Goal: Transaction & Acquisition: Purchase product/service

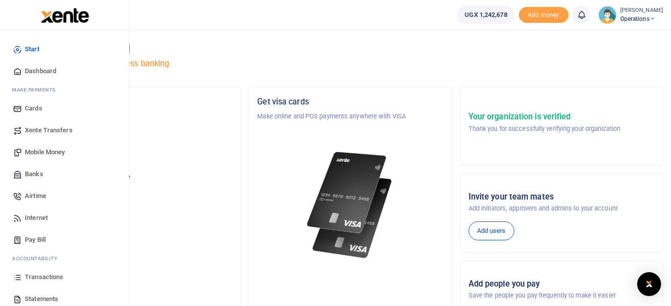
click at [62, 272] on link "Transactions" at bounding box center [64, 277] width 113 height 22
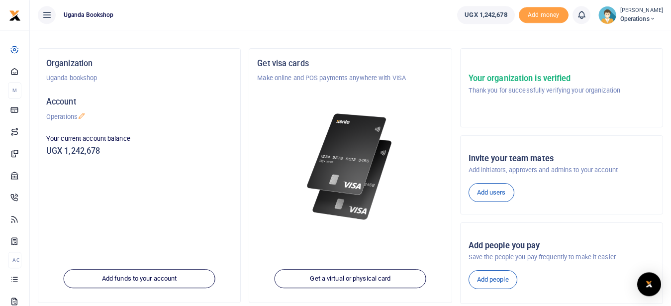
scroll to position [52, 0]
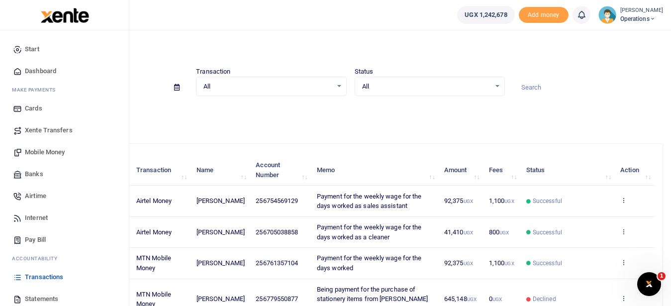
click at [61, 151] on span "Mobile Money" at bounding box center [45, 152] width 40 height 10
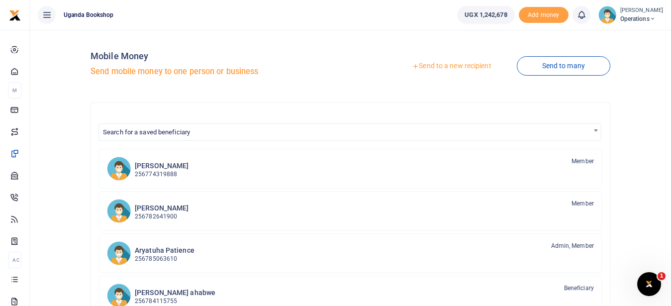
click at [195, 104] on div "Search for a saved beneficiary [PERSON_NAME] 256774319888 Member [PERSON_NAME] …" at bounding box center [351, 288] width 520 height 373
click at [154, 112] on div "Search for a saved beneficiary [PERSON_NAME] 256774319888 Member [PERSON_NAME] …" at bounding box center [351, 288] width 520 height 373
drag, startPoint x: 41, startPoint y: 69, endPoint x: 114, endPoint y: 77, distance: 73.0
click at [42, 69] on div "Mobile Money Send mobile money to one person or business Send to a new recipien…" at bounding box center [350, 262] width 633 height 448
click at [141, 76] on h5 "Send mobile money to one person or business" at bounding box center [219, 72] width 256 height 10
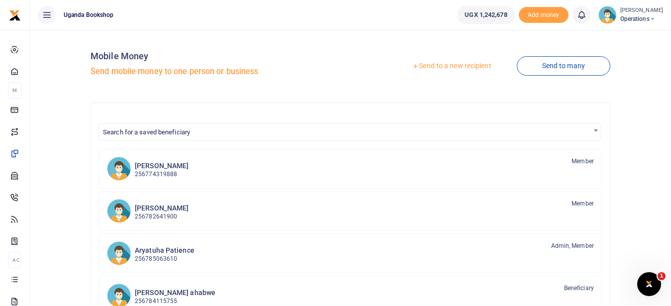
click at [141, 72] on h5 "Send mobile money to one person or business" at bounding box center [219, 72] width 256 height 10
click at [469, 67] on link "Send to a new recipient" at bounding box center [451, 66] width 130 height 18
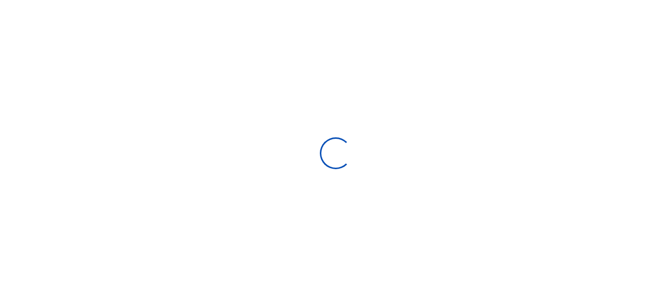
select select "Loading bundles"
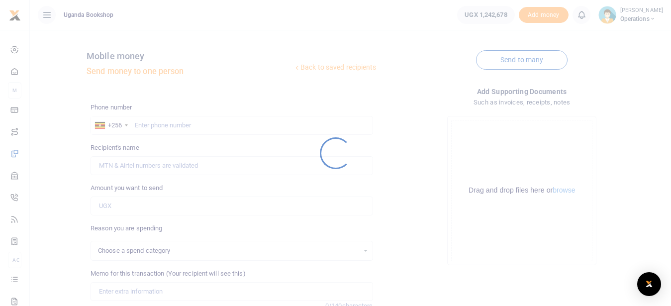
select select
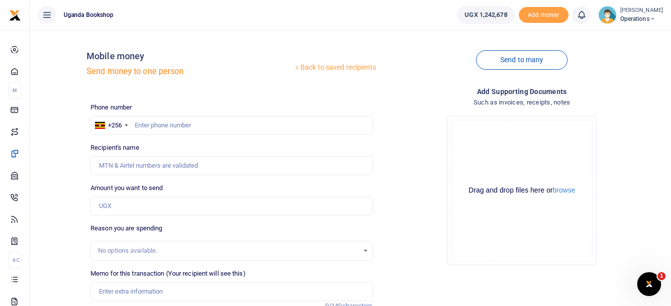
drag, startPoint x: 0, startPoint y: 0, endPoint x: 236, endPoint y: 79, distance: 248.5
click at [281, 54] on h4 "Mobile money" at bounding box center [190, 56] width 206 height 11
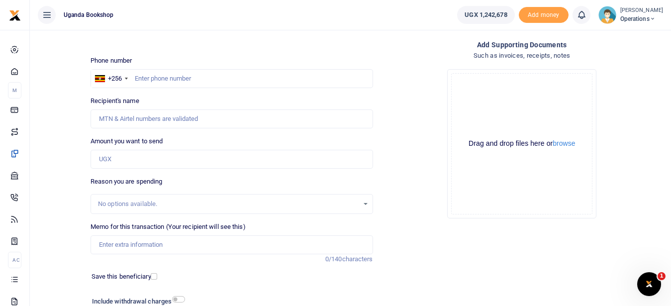
scroll to position [33, 0]
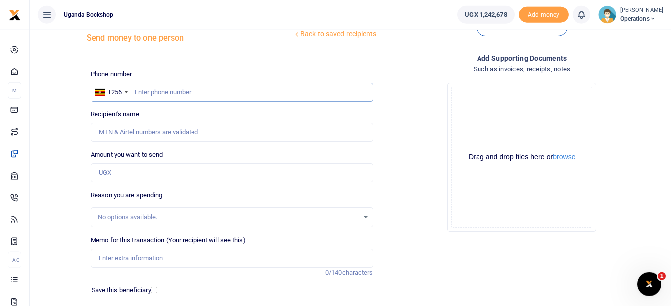
click at [161, 95] on input "text" at bounding box center [232, 92] width 282 height 19
click at [145, 90] on input "text" at bounding box center [232, 92] width 282 height 19
type input "0756498811"
type input "Modious Owoyesiga"
type input "0756498811"
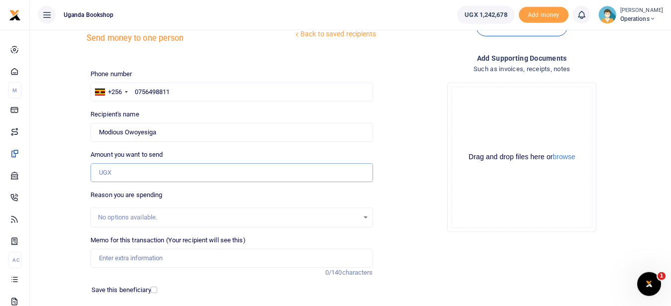
click at [148, 170] on input "Amount you want to send" at bounding box center [232, 172] width 282 height 19
type input "6,000"
click at [109, 217] on div "No options available." at bounding box center [228, 217] width 260 height 10
click at [146, 256] on input "Memo for this transaction (Your recipient will see this)" at bounding box center [232, 258] width 282 height 19
click at [123, 258] on input "Paymentof transport from" at bounding box center [232, 258] width 282 height 19
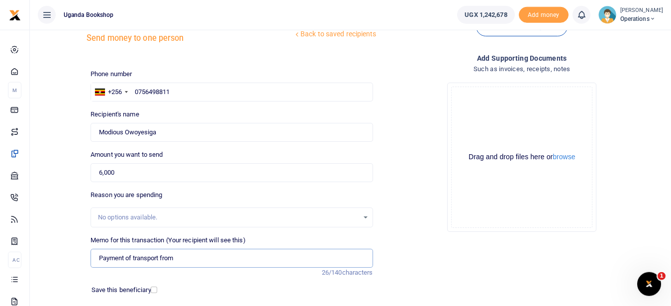
click at [184, 254] on input "Payment of transport from" at bounding box center [232, 258] width 282 height 19
click at [162, 255] on input "Payment of transport from Moran Publishers to Uga" at bounding box center [232, 258] width 282 height 19
click at [319, 261] on input "Payment of transport for delivery of text books from Moran Publishers to Uga" at bounding box center [232, 258] width 282 height 19
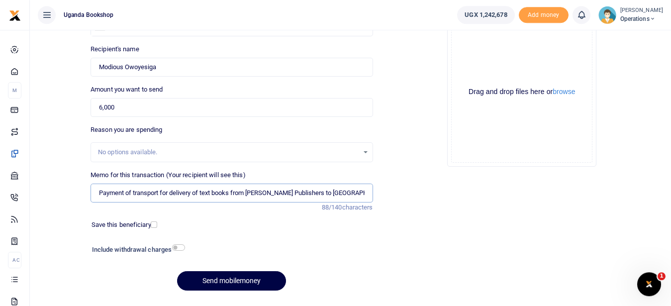
scroll to position [125, 0]
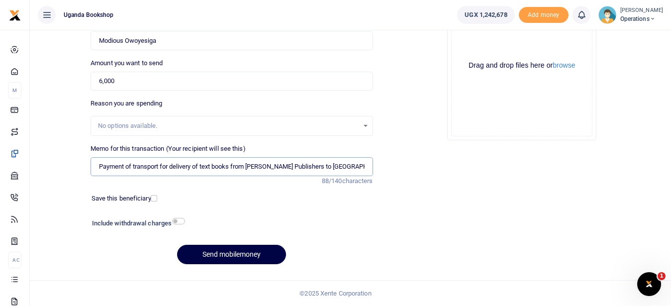
type input "Payment of transport for delivery of text books from Moran Publishers to Uganda…"
click at [181, 221] on input "checkbox" at bounding box center [178, 221] width 13 height 6
checkbox input "true"
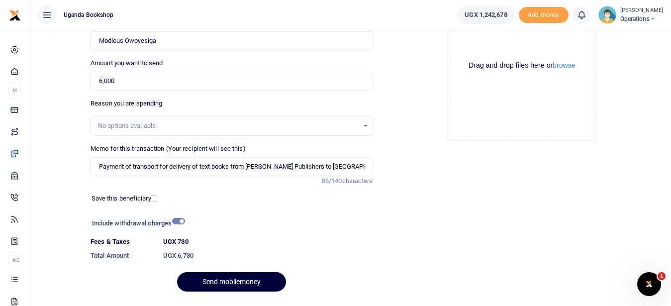
click at [260, 279] on button "Send mobilemoney" at bounding box center [231, 281] width 109 height 19
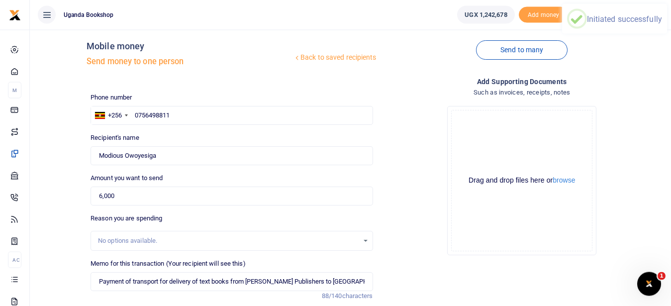
scroll to position [0, 0]
